Goal: Navigation & Orientation: Find specific page/section

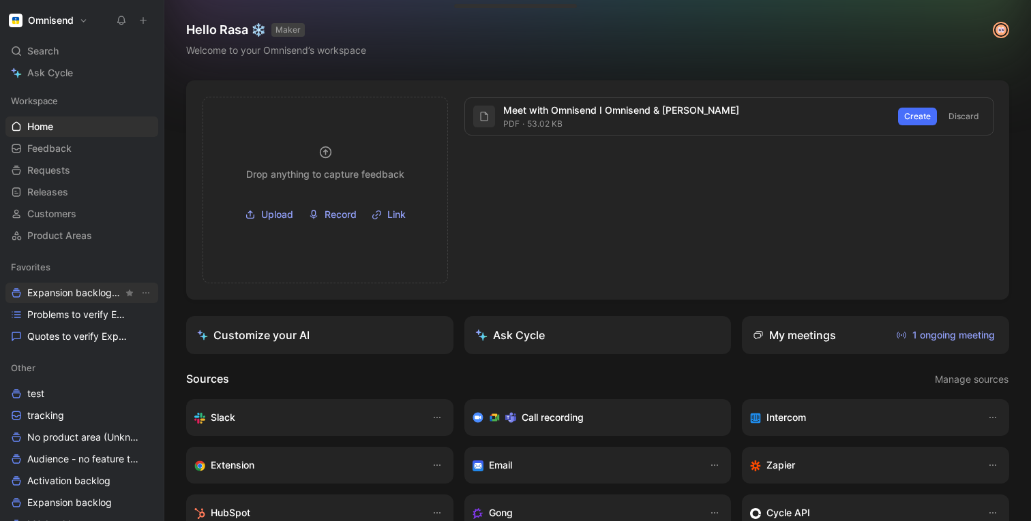
click at [53, 300] on span "Expansion backlog Other" at bounding box center [74, 293] width 95 height 14
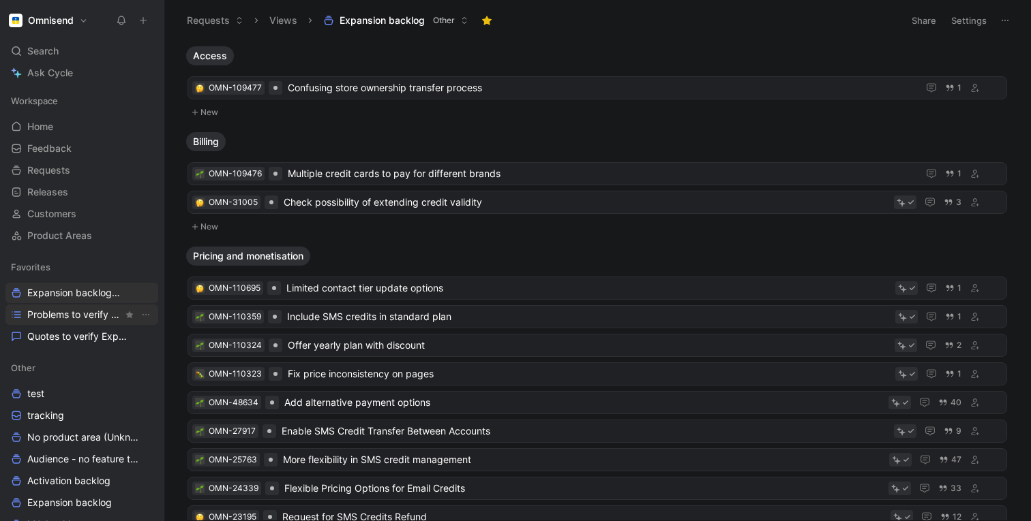
click at [54, 313] on span "Problems to verify Expansion" at bounding box center [74, 315] width 95 height 14
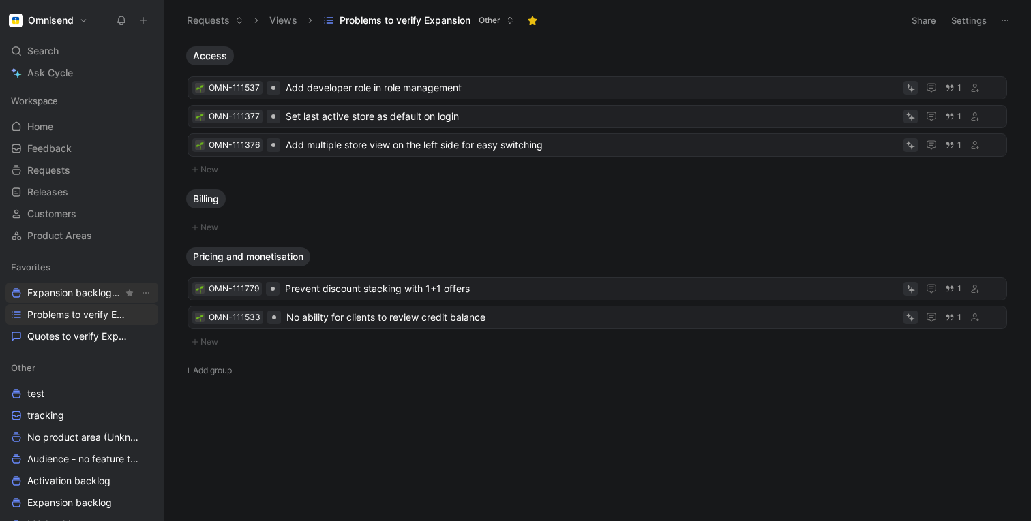
click at [58, 292] on span "Expansion backlog Other" at bounding box center [74, 293] width 95 height 14
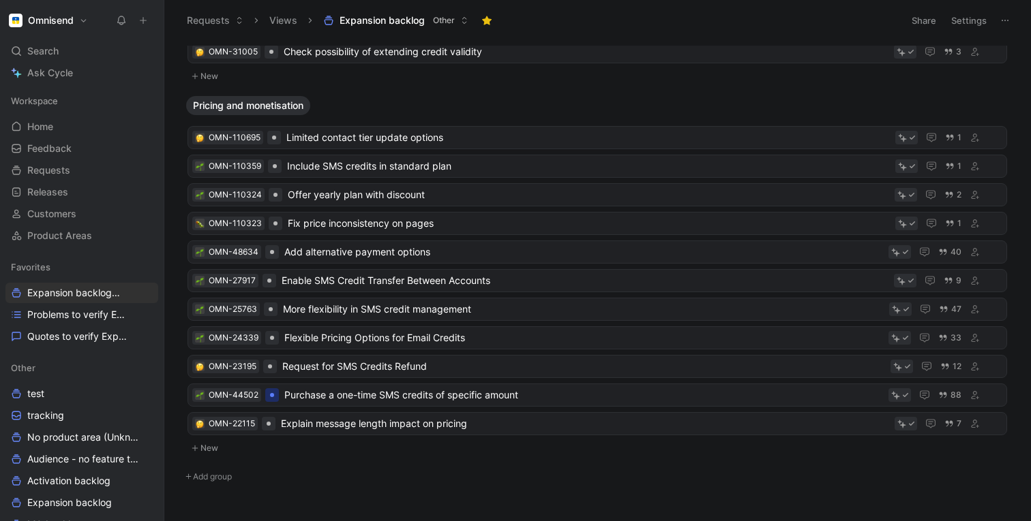
scroll to position [153, 0]
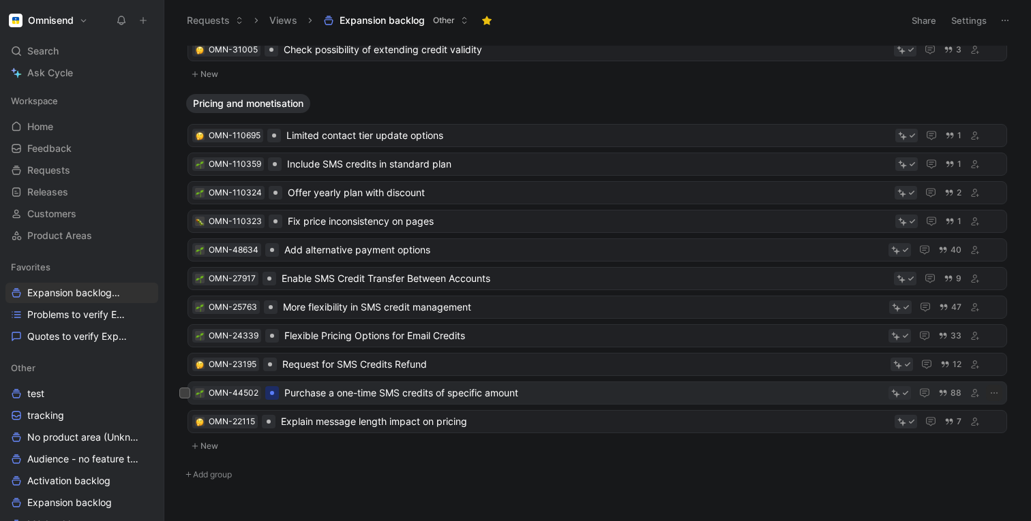
click at [316, 391] on span "Purchase a one-time SMS credits of specific amount" at bounding box center [583, 393] width 598 height 16
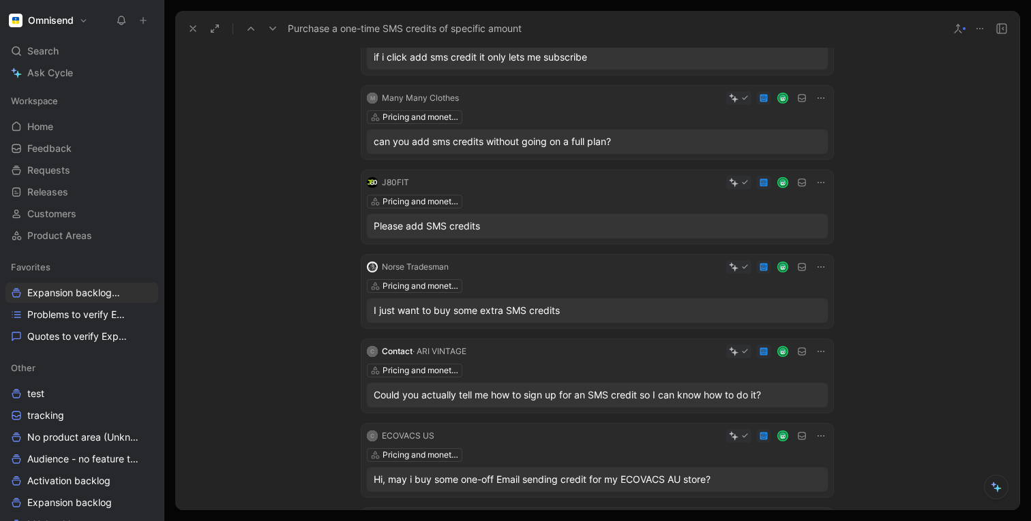
scroll to position [183, 0]
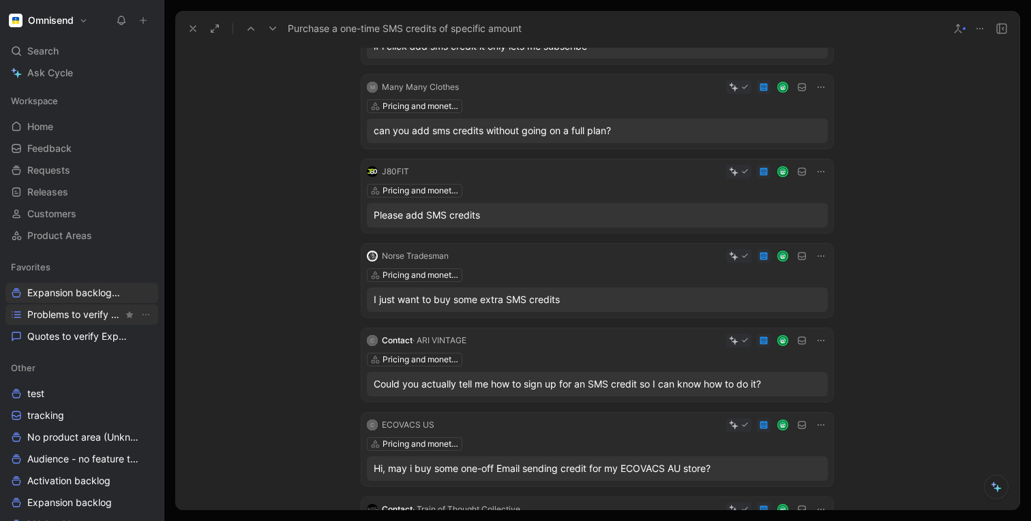
click at [52, 312] on span "Problems to verify Expansion" at bounding box center [74, 315] width 95 height 14
